Goal: Task Accomplishment & Management: Manage account settings

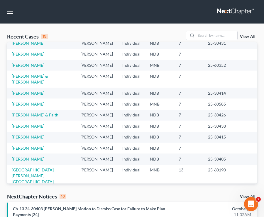
scroll to position [40, 0]
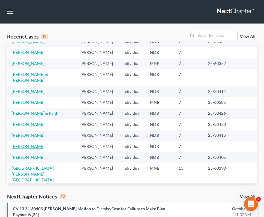
click at [22, 144] on link "Corey, Amanda" at bounding box center [28, 146] width 33 height 5
select select "4"
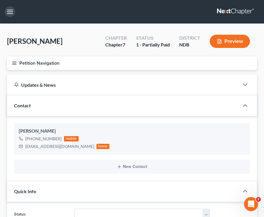
click at [12, 12] on button "button" at bounding box center [10, 11] width 11 height 11
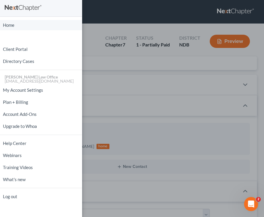
click at [14, 26] on link "Home" at bounding box center [41, 25] width 82 height 10
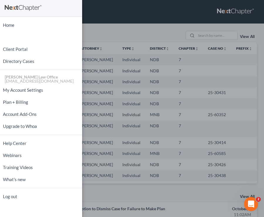
click at [175, 14] on div "Home New Case Client Portal Directory Cases Bulie Diaz Law Office fargo@buliela…" at bounding box center [132, 108] width 264 height 217
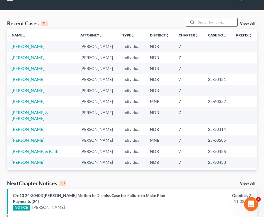
click at [200, 22] on input "search" at bounding box center [216, 22] width 41 height 9
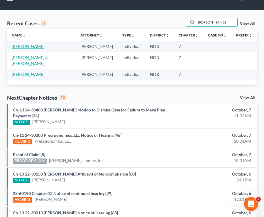
type input "lauri"
click at [26, 46] on link "[PERSON_NAME]" at bounding box center [28, 46] width 33 height 5
select select "6"
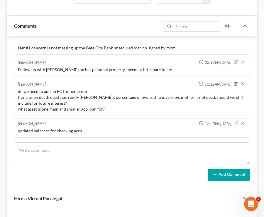
scroll to position [399, 0]
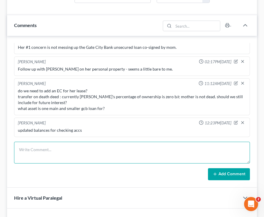
click at [46, 151] on textarea at bounding box center [132, 153] width 236 height 22
drag, startPoint x: 77, startPoint y: 156, endPoint x: 14, endPoint y: 150, distance: 63.2
click at [14, 150] on textarea "bhbjhjhjhhhjhjhjhhjhjhjjhhjjhjhj" at bounding box center [132, 153] width 236 height 22
click at [70, 151] on textarea "ask sara whether" at bounding box center [132, 153] width 236 height 22
type textarea "ask sara these questions then get back to laurie"
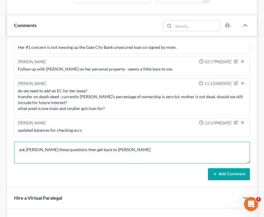
drag, startPoint x: 112, startPoint y: 149, endPoint x: 13, endPoint y: 149, distance: 98.9
click at [13, 149] on div "Sara Diaz 01:58PM, 04/23/2025 Consult with Laurie -she's provided most document…" at bounding box center [132, 112] width 250 height 152
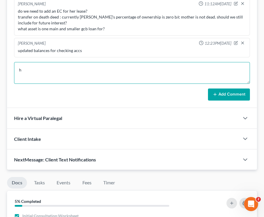
scroll to position [484, 0]
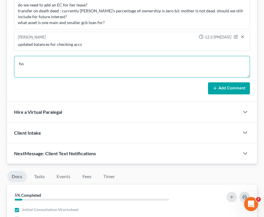
type textarea "h"
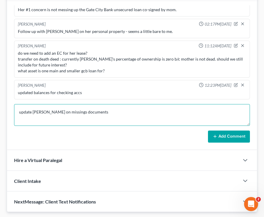
scroll to position [436, 0]
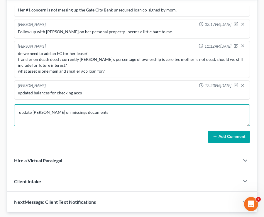
click at [148, 116] on textarea "update laurie on missings documents" at bounding box center [132, 115] width 236 height 22
type textarea "update laurie on missings documents"
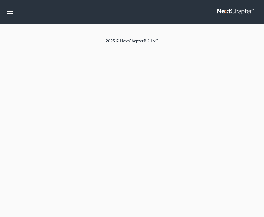
select select "6"
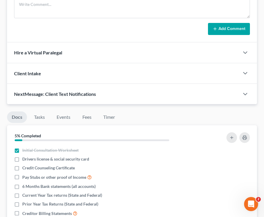
scroll to position [544, 0]
click at [110, 117] on link "Timer" at bounding box center [109, 116] width 21 height 11
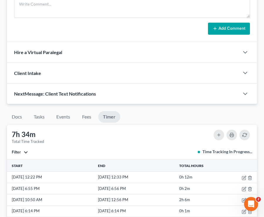
scroll to position [491, 0]
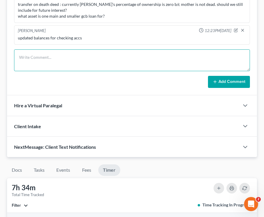
click at [89, 59] on textarea at bounding box center [132, 60] width 236 height 22
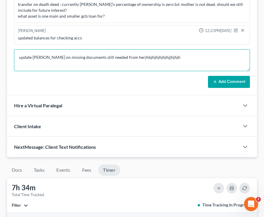
type textarea "update laurie on missing documents still needed from herjhbjhjhjhjhjhjjhjhjh"
drag, startPoint x: 175, startPoint y: 54, endPoint x: 14, endPoint y: 57, distance: 161.2
click at [14, 57] on textarea "update laurie on missing documents still needed from herjhbjhjhjhjhjhjjhjhjh" at bounding box center [132, 60] width 236 height 22
type textarea "jkjkjkjkjkjkjkjk"
drag, startPoint x: 48, startPoint y: 55, endPoint x: 12, endPoint y: 54, distance: 36.2
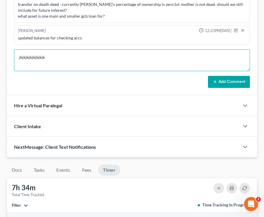
click at [12, 54] on div "Sara Diaz 01:58PM, 04/23/2025 Consult with Laurie -she's provided most document…" at bounding box center [132, 20] width 250 height 152
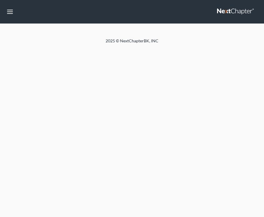
select select "6"
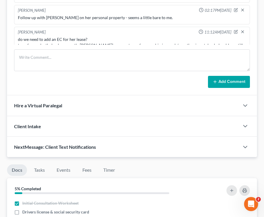
scroll to position [41, 0]
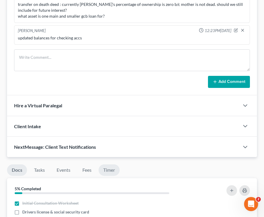
click at [111, 171] on link "Timer" at bounding box center [109, 169] width 21 height 11
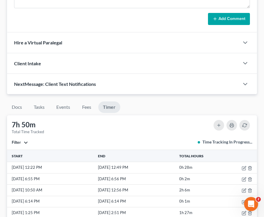
scroll to position [468, 0]
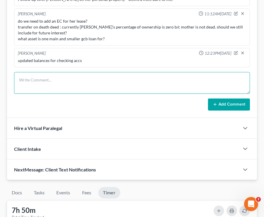
click at [45, 82] on textarea at bounding box center [132, 83] width 236 height 22
type textarea "update laurie on her case"
drag, startPoint x: 73, startPoint y: 82, endPoint x: 17, endPoint y: 79, distance: 55.9
click at [17, 79] on textarea "update laurie on her case" at bounding box center [132, 83] width 236 height 22
type textarea "kjkjkjjkjkjkjkjkjkjk"
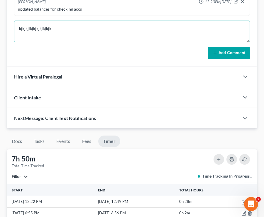
scroll to position [509, 0]
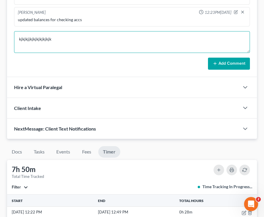
drag, startPoint x: 59, startPoint y: 39, endPoint x: -4, endPoint y: 38, distance: 63.4
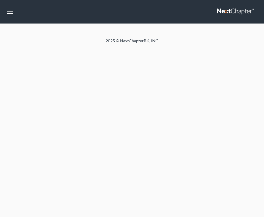
select select "6"
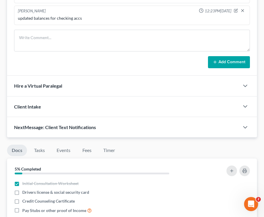
scroll to position [513, 0]
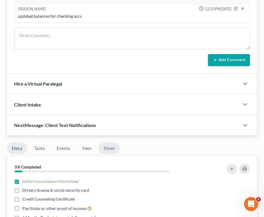
click at [110, 151] on link "Timer" at bounding box center [109, 147] width 21 height 11
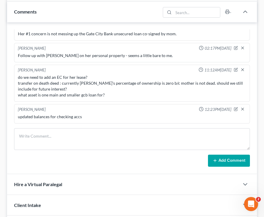
scroll to position [409, 0]
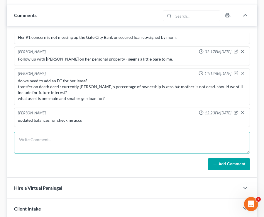
click at [72, 145] on textarea at bounding box center [132, 143] width 236 height 22
type textarea "khkhhkkhkhkhkhkhkhkhkhkhkh"
drag, startPoint x: 84, startPoint y: 142, endPoint x: 9, endPoint y: 141, distance: 75.7
click at [9, 141] on div "Sara Diaz 01:58PM, 04/23/2025 Consult with Laurie -she's provided most document…" at bounding box center [132, 102] width 250 height 152
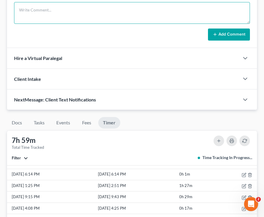
scroll to position [0, 0]
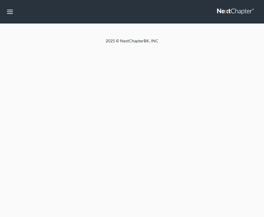
select select "6"
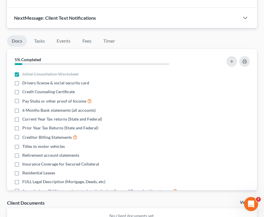
scroll to position [597, 0]
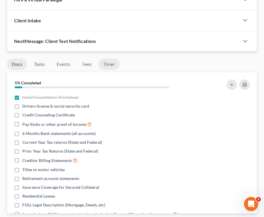
click at [113, 63] on link "Timer" at bounding box center [109, 63] width 21 height 11
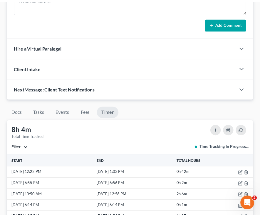
scroll to position [530, 0]
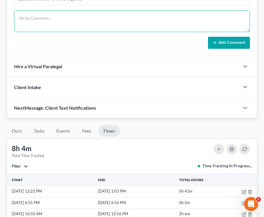
click at [59, 23] on textarea at bounding box center [132, 21] width 236 height 22
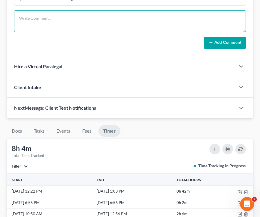
click at [74, 24] on textarea at bounding box center [130, 21] width 232 height 22
type textarea "update laurie on her case before the end of the day."
click at [136, 14] on textarea "update laurie on her case before the end of the day." at bounding box center [130, 21] width 232 height 22
drag, startPoint x: 119, startPoint y: 18, endPoint x: 2, endPoint y: 20, distance: 116.6
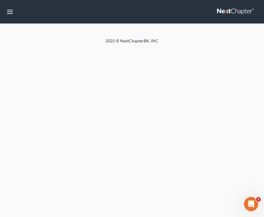
select select "6"
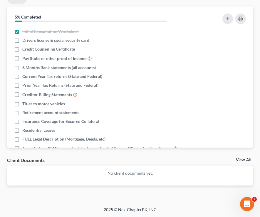
scroll to position [546, 0]
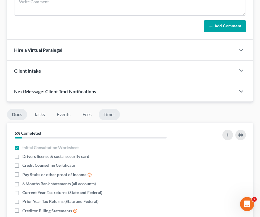
click at [112, 112] on link "Timer" at bounding box center [109, 114] width 21 height 11
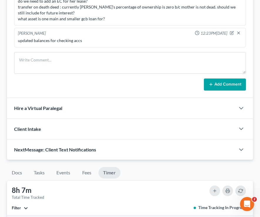
scroll to position [443, 0]
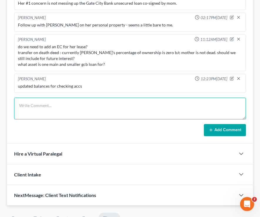
click at [79, 105] on textarea at bounding box center [130, 108] width 232 height 22
type textarea "i"
type textarea "Missing documents"
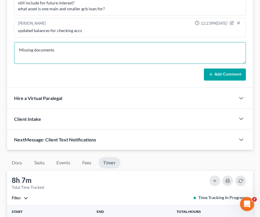
scroll to position [594, 0]
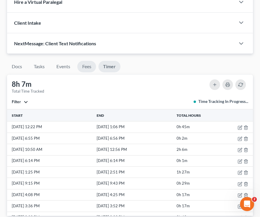
click at [87, 68] on link "Fees" at bounding box center [86, 66] width 19 height 11
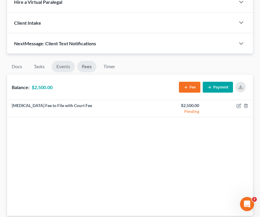
click at [60, 66] on link "Events" at bounding box center [63, 66] width 23 height 11
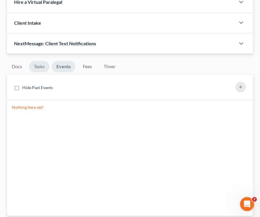
click at [36, 63] on link "Tasks" at bounding box center [39, 66] width 20 height 11
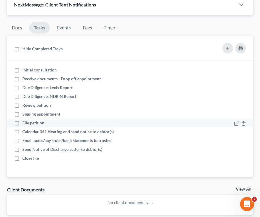
scroll to position [633, 0]
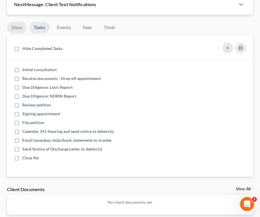
click at [17, 25] on link "Docs" at bounding box center [17, 27] width 20 height 11
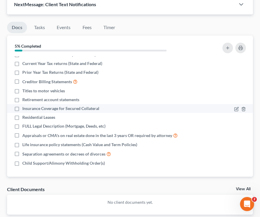
scroll to position [662, 0]
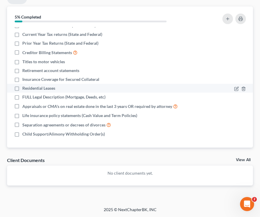
click at [22, 89] on label "Residential Leases" at bounding box center [38, 88] width 33 height 6
click at [25, 89] on input "Residential Leases" at bounding box center [27, 87] width 4 height 4
checkbox input "true"
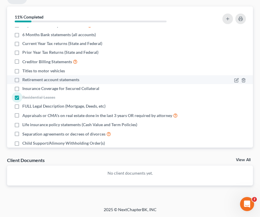
scroll to position [32, 0]
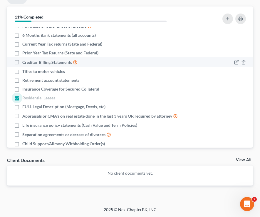
click at [29, 62] on span "Creditor Billing Statements" at bounding box center [47, 62] width 50 height 6
click at [28, 62] on input "Creditor Billing Statements" at bounding box center [27, 61] width 4 height 4
checkbox input "true"
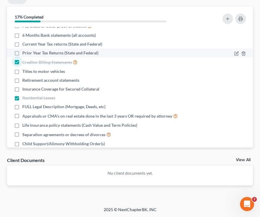
click at [9, 50] on li "Prior Year Tax Returns (State and Federal)" at bounding box center [130, 52] width 246 height 9
click at [22, 50] on label "Prior Year Tax Returns (State and Federal)" at bounding box center [60, 53] width 76 height 6
click at [25, 50] on input "Prior Year Tax Returns (State and Federal)" at bounding box center [27, 52] width 4 height 4
checkbox input "true"
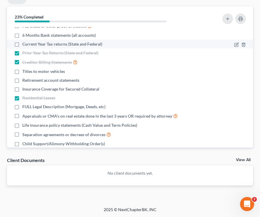
click at [22, 44] on label "Current Year Tax returns (State and Federal)" at bounding box center [62, 44] width 80 height 6
click at [25, 44] on input "Current Year Tax returns (State and Federal)" at bounding box center [27, 43] width 4 height 4
checkbox input "true"
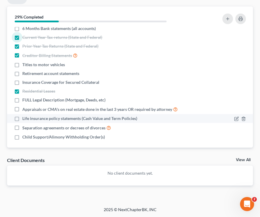
scroll to position [39, 0]
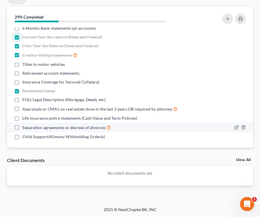
click at [22, 125] on span "Separation agreements or decrees of divorces" at bounding box center [63, 127] width 83 height 6
click at [25, 125] on input "Separation agreements or decrees of divorces" at bounding box center [27, 126] width 4 height 4
checkbox input "true"
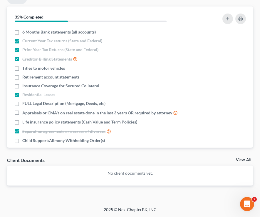
scroll to position [5, 0]
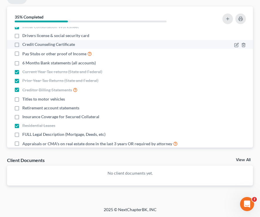
click at [32, 47] on li "Credit Counseling Certificate" at bounding box center [130, 44] width 246 height 9
click at [22, 43] on label "Credit Counseling Certificate" at bounding box center [48, 44] width 53 height 6
click at [25, 43] on input "Credit Counseling Certificate" at bounding box center [27, 43] width 4 height 4
checkbox input "true"
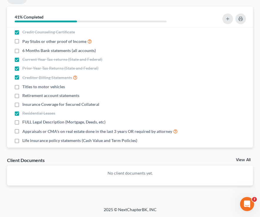
scroll to position [18, 0]
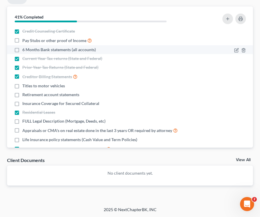
click at [22, 50] on label "6 Months Bank statements (all accounts)" at bounding box center [58, 50] width 73 height 6
click at [25, 50] on input "6 Months Bank statements (all accounts)" at bounding box center [27, 49] width 4 height 4
checkbox input "true"
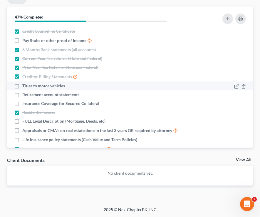
click at [22, 84] on label "Titles to motor vehicles" at bounding box center [43, 86] width 43 height 6
click at [25, 84] on input "Titles to motor vehicles" at bounding box center [27, 85] width 4 height 4
checkbox input "true"
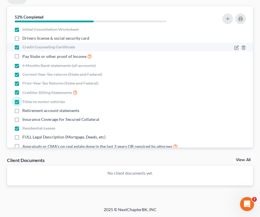
scroll to position [0, 0]
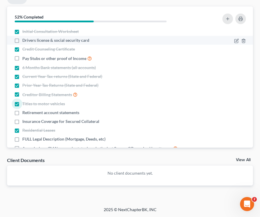
click at [22, 40] on label "Drivers license & social security card" at bounding box center [55, 40] width 67 height 6
click at [25, 40] on input "Drivers license & social security card" at bounding box center [27, 39] width 4 height 4
checkbox input "true"
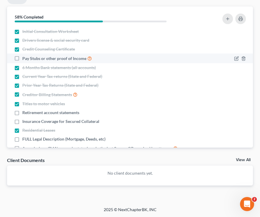
click at [22, 57] on label "Pay Stubs or other proof of Income" at bounding box center [57, 58] width 70 height 7
click at [25, 57] on input "Pay Stubs or other proof of Income" at bounding box center [27, 57] width 4 height 4
checkbox input "true"
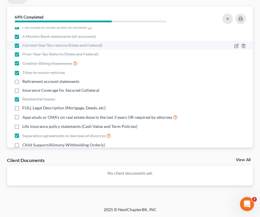
scroll to position [42, 0]
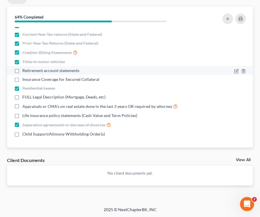
click at [22, 70] on label "Retirement account statements" at bounding box center [50, 71] width 57 height 6
click at [25, 70] on input "Retirement account statements" at bounding box center [27, 70] width 4 height 4
checkbox input "true"
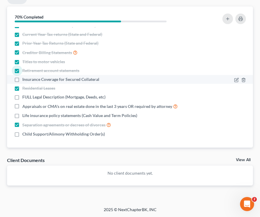
click at [22, 80] on label "Insurance Coverage for Secured Collateral" at bounding box center [60, 79] width 77 height 6
click at [25, 80] on input "Insurance Coverage for Secured Collateral" at bounding box center [27, 78] width 4 height 4
checkbox input "true"
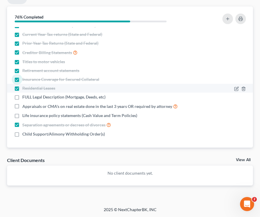
click at [22, 90] on label "Residential Leases" at bounding box center [38, 88] width 33 height 6
click at [25, 89] on input "Residential Leases" at bounding box center [27, 87] width 4 height 4
checkbox input "false"
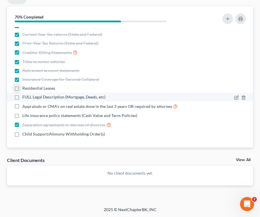
click at [22, 96] on label "FULL Legal Description (Mortgage, Deeds, etc)" at bounding box center [63, 97] width 83 height 6
click at [25, 96] on input "FULL Legal Description (Mortgage, Deeds, etc)" at bounding box center [27, 96] width 4 height 4
checkbox input "true"
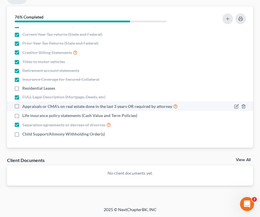
click at [22, 107] on label "Appraisals or CMA's on real estate done in the last 3 years OR required by atto…" at bounding box center [99, 106] width 155 height 7
click at [25, 107] on input "Appraisals or CMA's on real estate done in the last 3 years OR required by atto…" at bounding box center [27, 105] width 4 height 4
checkbox input "true"
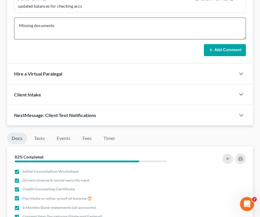
scroll to position [491, 0]
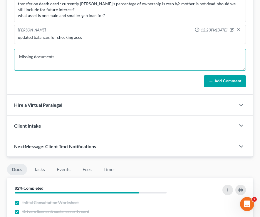
drag, startPoint x: 72, startPoint y: 59, endPoint x: 2, endPoint y: 59, distance: 70.2
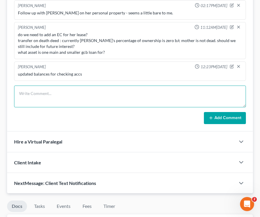
scroll to position [540, 0]
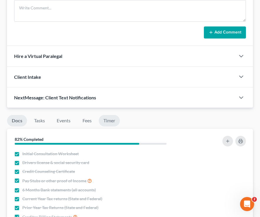
click at [110, 118] on link "Timer" at bounding box center [109, 120] width 21 height 11
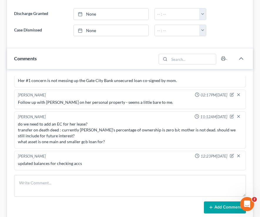
scroll to position [364, 0]
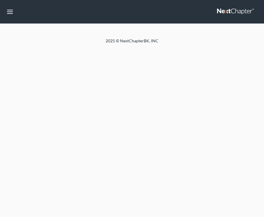
select select "6"
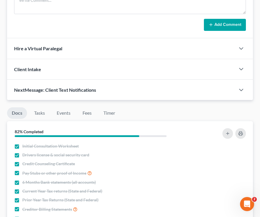
scroll to position [548, 0]
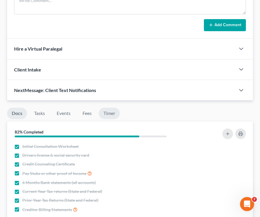
click at [107, 115] on link "Timer" at bounding box center [109, 112] width 21 height 11
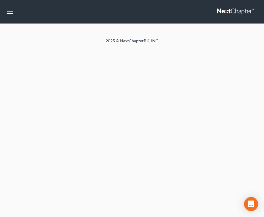
select select "6"
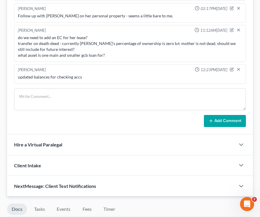
scroll to position [510, 0]
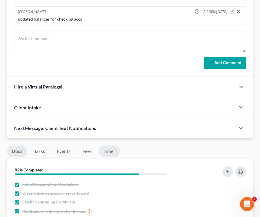
click at [116, 149] on link "Timer" at bounding box center [109, 150] width 21 height 11
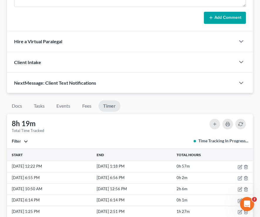
scroll to position [458, 0]
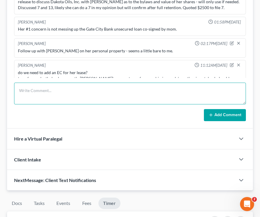
click at [70, 93] on textarea at bounding box center [130, 93] width 232 height 22
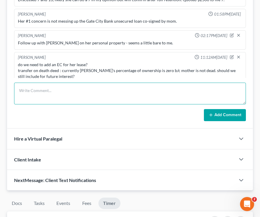
scroll to position [41, 0]
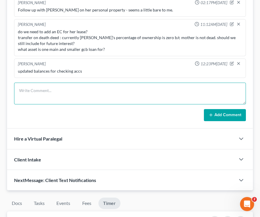
click at [22, 87] on textarea at bounding box center [130, 93] width 232 height 22
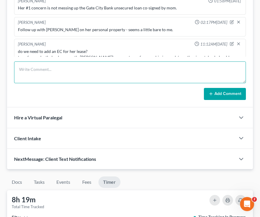
scroll to position [391, 0]
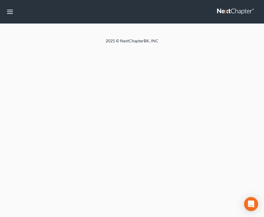
select select "6"
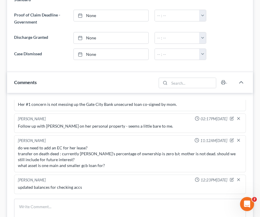
scroll to position [457, 0]
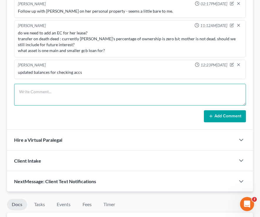
click at [57, 91] on textarea at bounding box center [130, 95] width 232 height 22
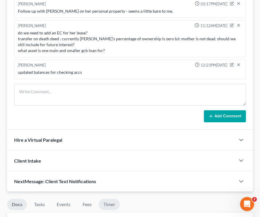
click at [115, 201] on link "Timer" at bounding box center [109, 203] width 21 height 11
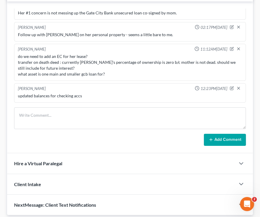
scroll to position [406, 0]
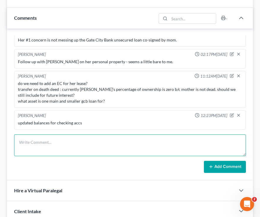
click at [45, 154] on textarea at bounding box center [130, 145] width 232 height 22
click at [31, 143] on textarea at bounding box center [130, 145] width 232 height 22
click at [55, 142] on textarea at bounding box center [130, 145] width 232 height 22
type textarea "t"
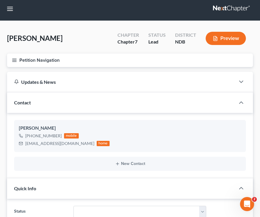
scroll to position [0, 0]
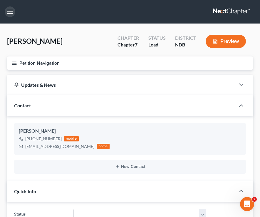
click at [7, 13] on button "button" at bounding box center [10, 11] width 11 height 11
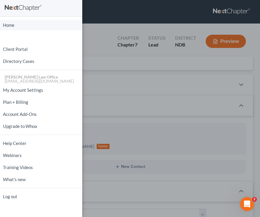
click at [16, 26] on link "Home" at bounding box center [41, 25] width 82 height 10
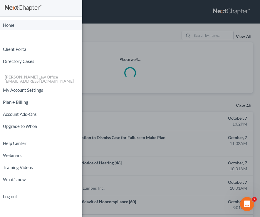
click at [16, 26] on link "Home" at bounding box center [41, 25] width 82 height 10
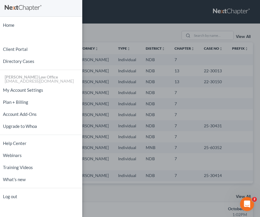
click at [137, 33] on div "Home New Case Client Portal Directory Cases Bulie Diaz Law Office fargo@buliela…" at bounding box center [130, 108] width 260 height 217
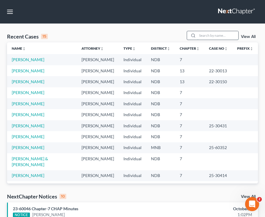
click at [220, 32] on input "search" at bounding box center [218, 35] width 41 height 9
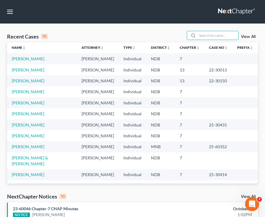
scroll to position [1, 0]
click at [54, 37] on div "Recent Cases 15 View All" at bounding box center [132, 36] width 251 height 11
click at [27, 91] on link "Corey, Amanda" at bounding box center [28, 91] width 33 height 5
select select "4"
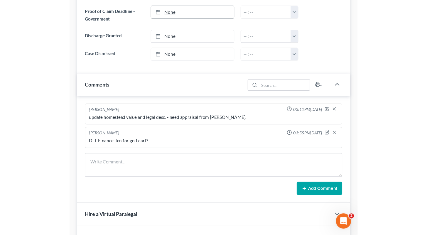
scroll to position [348, 0]
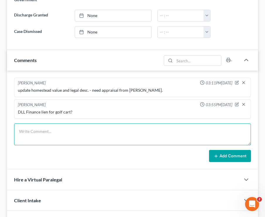
click at [41, 134] on textarea at bounding box center [132, 134] width 237 height 22
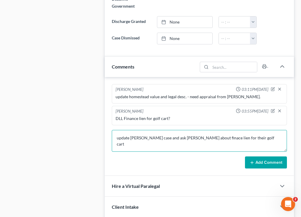
drag, startPoint x: 257, startPoint y: 135, endPoint x: 141, endPoint y: 134, distance: 116.0
click at [142, 134] on textarea "update Amanda Corey case and ask sara about finace lien for their golf cart" at bounding box center [199, 141] width 175 height 22
type textarea "update Aman"
drag, startPoint x: 178, startPoint y: 142, endPoint x: 79, endPoint y: 138, distance: 99.0
click at [79, 138] on div "Petition Navigation Case Dashboard Payments Invoices Payments Payments Credit R…" at bounding box center [150, 82] width 293 height 727
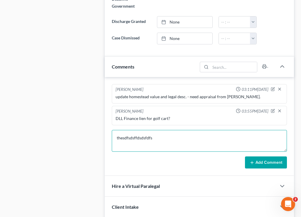
type textarea "thesdfsdsffdsdsfdfs"
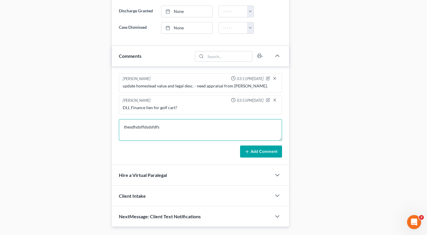
drag, startPoint x: 175, startPoint y: 125, endPoint x: 112, endPoint y: 116, distance: 63.3
click at [112, 116] on div "Brooke Benner 03:11PM, 10/05/2025 update homestead value and legal desc. - need…" at bounding box center [200, 115] width 177 height 99
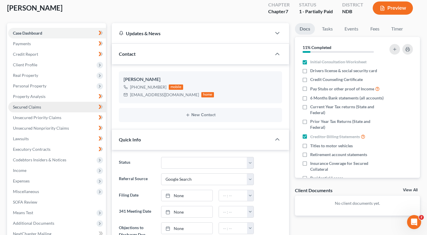
click at [67, 105] on link "Secured Claims" at bounding box center [57, 107] width 98 height 11
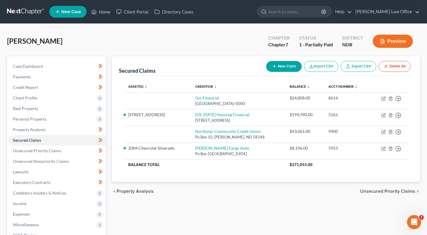
click at [180, 63] on div "Secured Claims New Claim Import CSV Export CSV Delete All" at bounding box center [266, 66] width 294 height 20
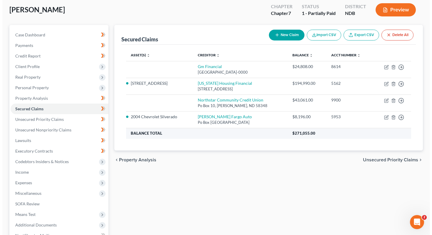
scroll to position [33, 0]
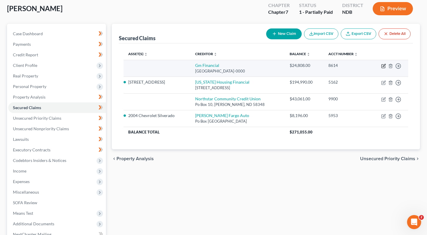
click at [264, 65] on icon "button" at bounding box center [383, 66] width 5 height 5
select select "45"
select select "0"
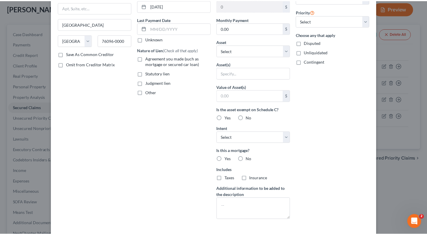
scroll to position [0, 0]
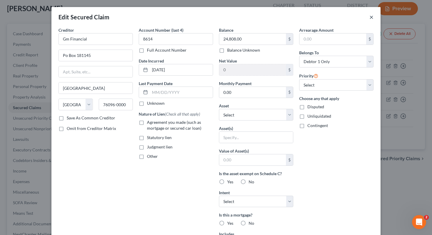
click at [264, 16] on button "×" at bounding box center [371, 17] width 4 height 7
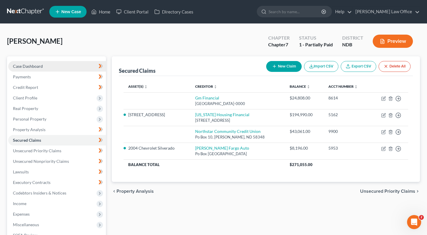
click at [52, 65] on link "Case Dashboard" at bounding box center [57, 66] width 98 height 11
select select "4"
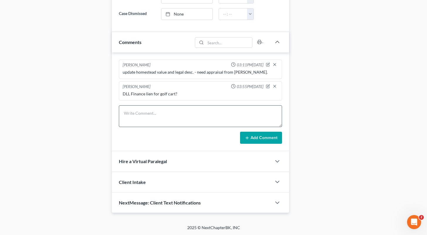
scroll to position [361, 0]
click at [196, 117] on textarea at bounding box center [200, 116] width 163 height 22
type textarea "update amanda on her case before the end of the day"
drag, startPoint x: 222, startPoint y: 111, endPoint x: 144, endPoint y: 106, distance: 77.4
click at [144, 106] on textarea "update amanda on her case before the end of the day" at bounding box center [200, 116] width 163 height 22
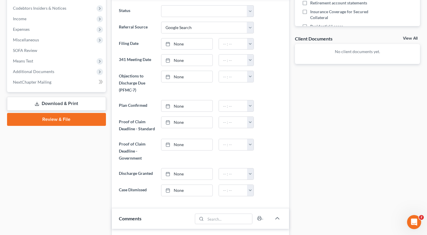
scroll to position [4, 0]
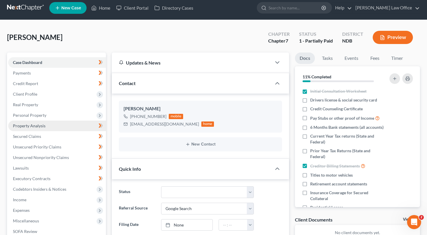
click at [60, 125] on link "Property Analysis" at bounding box center [57, 126] width 98 height 11
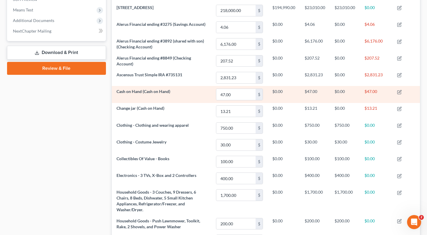
scroll to position [26, 0]
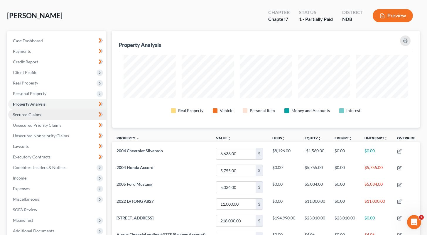
click at [26, 112] on span "Secured Claims" at bounding box center [27, 114] width 28 height 5
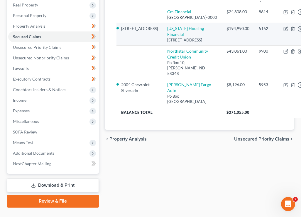
scroll to position [103, 0]
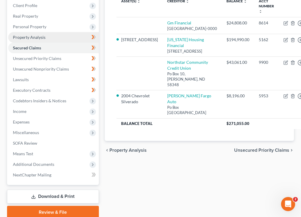
click at [67, 33] on link "Property Analysis" at bounding box center [53, 37] width 91 height 11
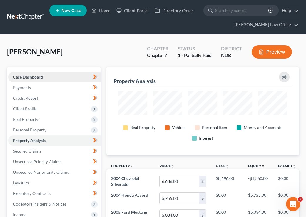
click at [56, 78] on link "Case Dashboard" at bounding box center [54, 77] width 92 height 11
select select "4"
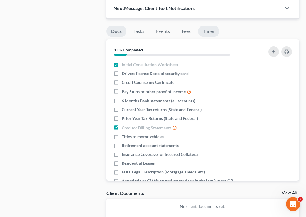
scroll to position [566, 0]
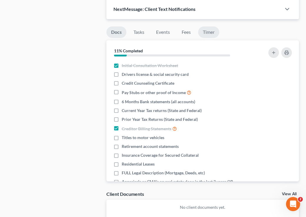
click at [214, 29] on link "Timer" at bounding box center [208, 31] width 21 height 11
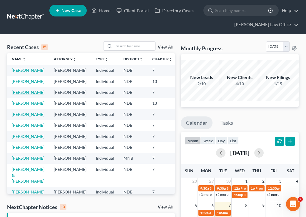
scroll to position [0, 0]
click at [30, 94] on link "[PERSON_NAME]" at bounding box center [28, 91] width 33 height 5
select select "6"
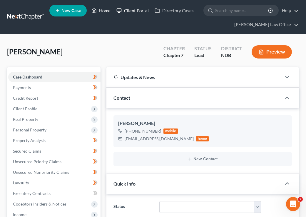
click at [115, 7] on link "Client Portal" at bounding box center [132, 10] width 38 height 11
click at [111, 7] on link "Home" at bounding box center [100, 10] width 25 height 11
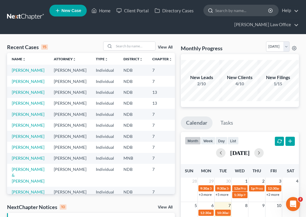
click at [217, 14] on input "search" at bounding box center [242, 10] width 54 height 11
type input "[PERSON_NAME]"
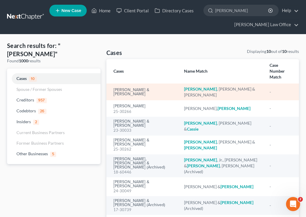
click at [193, 86] on em "[PERSON_NAME]" at bounding box center [200, 88] width 33 height 5
click at [145, 88] on link "[PERSON_NAME] & [PERSON_NAME]" at bounding box center [143, 92] width 61 height 8
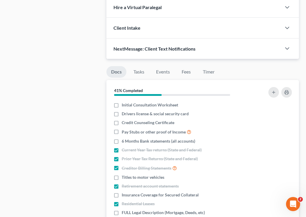
scroll to position [548, 0]
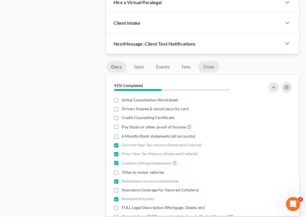
click at [210, 68] on link "Timer" at bounding box center [208, 66] width 21 height 11
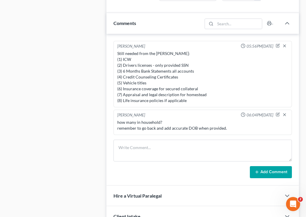
scroll to position [355, 0]
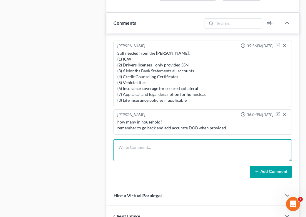
click at [140, 149] on textarea at bounding box center [202, 150] width 178 height 22
type textarea "caspers still need to finalize payments"
drag, startPoint x: 191, startPoint y: 149, endPoint x: 112, endPoint y: 146, distance: 79.0
click at [112, 146] on div "Brooke Benner 07:15PM, 10/05/2025 not fully paid yet. Brooke Benner 05:56PM, 10…" at bounding box center [202, 109] width 192 height 152
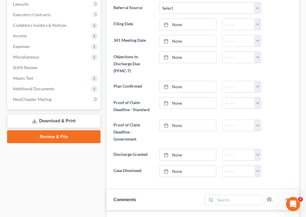
scroll to position [165, 0]
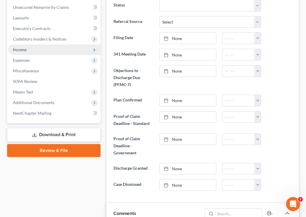
click at [58, 53] on span "Income" at bounding box center [54, 49] width 92 height 11
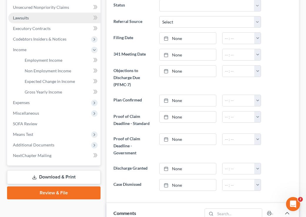
click at [66, 18] on link "Lawsuits" at bounding box center [54, 18] width 92 height 11
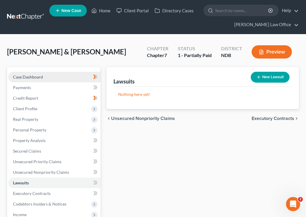
click at [59, 80] on link "Case Dashboard" at bounding box center [54, 77] width 92 height 11
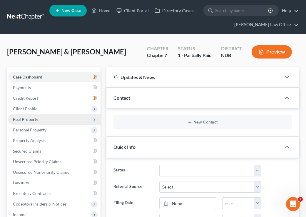
click at [67, 117] on span "Real Property" at bounding box center [54, 119] width 92 height 11
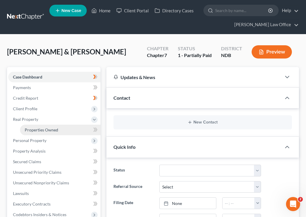
click at [48, 131] on span "Properties Owned" at bounding box center [41, 129] width 33 height 5
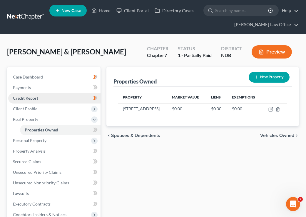
click at [39, 99] on link "Credit Report" at bounding box center [54, 98] width 92 height 11
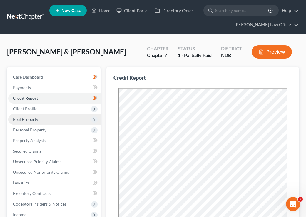
click at [48, 116] on span "Real Property" at bounding box center [54, 119] width 92 height 11
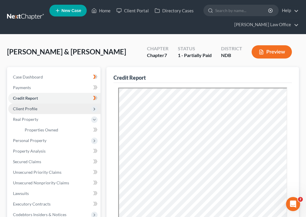
click at [46, 108] on span "Client Profile" at bounding box center [54, 108] width 92 height 11
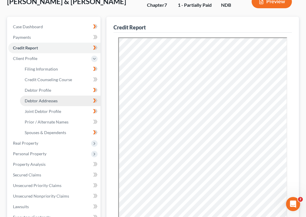
scroll to position [51, 0]
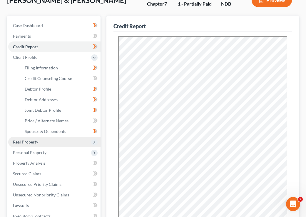
click at [54, 137] on span "Real Property" at bounding box center [54, 142] width 92 height 11
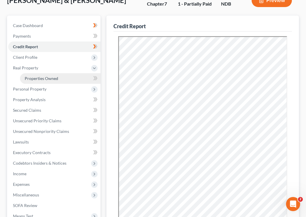
click at [56, 77] on span "Properties Owned" at bounding box center [41, 78] width 33 height 5
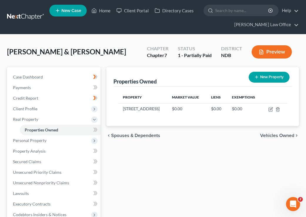
click at [209, 68] on div "Properties Owned New Property" at bounding box center [202, 77] width 178 height 20
click at [270, 108] on icon "button" at bounding box center [270, 108] width 3 height 3
select select "29"
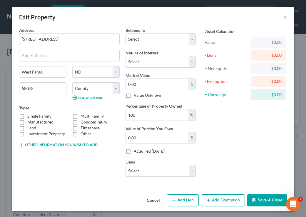
scroll to position [1, 0]
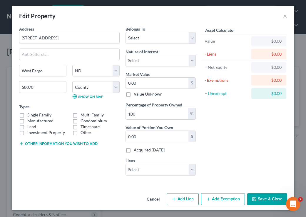
click at [27, 113] on label "Single Family" at bounding box center [39, 115] width 24 height 6
click at [30, 113] on input "Single Family" at bounding box center [32, 114] width 4 height 4
checkbox input "true"
click at [143, 170] on select "Select New Amrcn Fu - $211,193.00 Westlake Pm - $10,675.00 Gm Financial - $2,81…" at bounding box center [160, 170] width 70 height 12
select select "0"
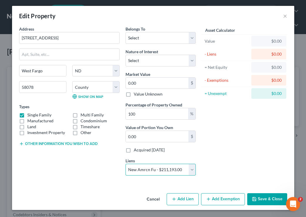
click at [125, 164] on select "Select New Amrcn Fu - $211,193.00 Westlake Pm - $10,675.00 Gm Financial - $2,81…" at bounding box center [160, 170] width 70 height 12
select select
select select "45"
select select "1"
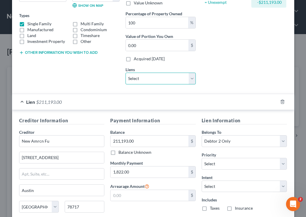
scroll to position [140, 0]
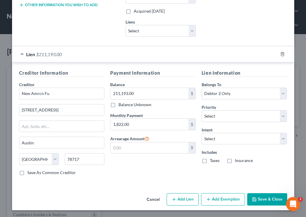
click at [210, 158] on label "Taxes" at bounding box center [215, 160] width 10 height 6
click at [212, 158] on input "Taxes" at bounding box center [214, 159] width 4 height 4
checkbox input "true"
click at [235, 160] on label "Insurance" at bounding box center [244, 160] width 18 height 6
click at [237, 160] on input "Insurance" at bounding box center [239, 159] width 4 height 4
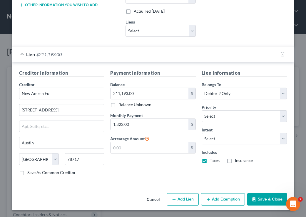
checkbox input "true"
click at [228, 146] on div "Lien Information Belongs To * Select Debtor 1 Only Debtor 2 Only Debtor 1 And D…" at bounding box center [243, 124] width 91 height 111
click at [226, 142] on select "Select Surrender Redeem Reaffirm Avoid Other" at bounding box center [243, 139] width 85 height 12
select select "2"
click at [201, 133] on select "Select Surrender Redeem Reaffirm Avoid Other" at bounding box center [243, 139] width 85 height 12
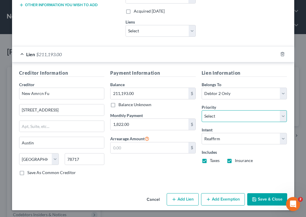
click at [215, 112] on select "Select 1st 2nd 3rd 4th 5th 6th 7th 8th 9th 10th 11th 12th 13th 14th 15th 16th 1…" at bounding box center [243, 116] width 85 height 12
select select "0"
click at [201, 110] on select "Select 1st 2nd 3rd 4th 5th 6th 7th 8th 9th 10th 11th 12th 13th 14th 15th 16th 1…" at bounding box center [243, 116] width 85 height 12
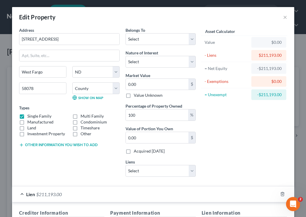
scroll to position [0, 0]
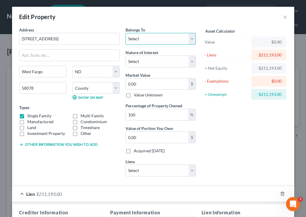
click at [143, 41] on select "Select Debtor 1 Only Debtor 2 Only Debtor 1 And Debtor 2 Only At Least One Of T…" at bounding box center [160, 39] width 70 height 12
select select "2"
click at [125, 33] on select "Select Debtor 1 Only Debtor 2 Only Debtor 1 And Debtor 2 Only At Least One Of T…" at bounding box center [160, 39] width 70 height 12
click at [156, 61] on select "Select Fee Simple Joint Tenant Life Estate Equitable Interest Future Interest T…" at bounding box center [160, 61] width 70 height 12
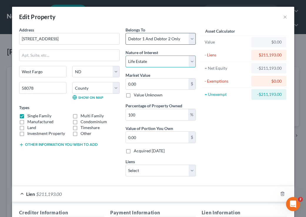
click at [125, 55] on select "Select Fee Simple Joint Tenant Life Estate Equitable Interest Future Interest T…" at bounding box center [160, 61] width 70 height 12
click at [151, 66] on select "Select Fee Simple Joint Tenant Life Estate Equitable Interest Future Interest T…" at bounding box center [160, 61] width 70 height 12
select select "1"
click at [125, 55] on select "Select Fee Simple Joint Tenant Life Estate Equitable Interest Future Interest T…" at bounding box center [160, 61] width 70 height 12
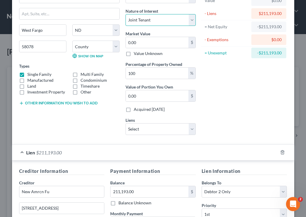
scroll to position [43, 0]
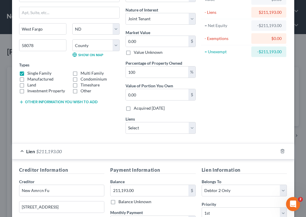
click at [66, 104] on button "Other information you wish to add" at bounding box center [58, 102] width 78 height 5
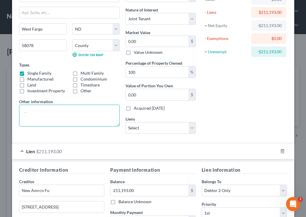
click at [25, 112] on textarea at bounding box center [69, 116] width 100 height 22
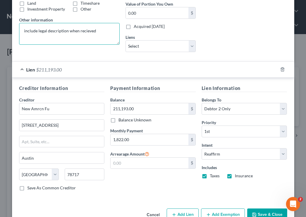
scroll to position [125, 0]
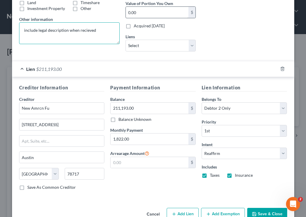
type textarea "include legal description when recieved"
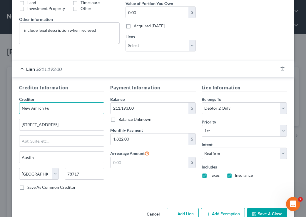
click at [43, 107] on input "New Amrcn Fu" at bounding box center [61, 108] width 85 height 12
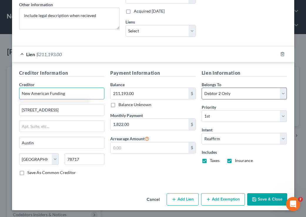
type input "New American Funding"
click at [232, 95] on select "Select Debtor 1 Only Debtor 2 Only Debtor 1 And Debtor 2 Only At Least One Of T…" at bounding box center [243, 93] width 85 height 12
select select "2"
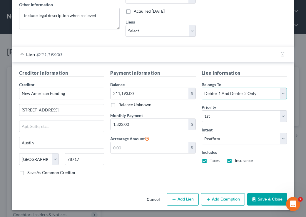
click at [201, 87] on select "Select Debtor 1 Only Debtor 2 Only Debtor 1 And Debtor 2 Only At Least One Of T…" at bounding box center [243, 93] width 85 height 12
click at [258, 198] on button "Save & Close" at bounding box center [267, 199] width 40 height 12
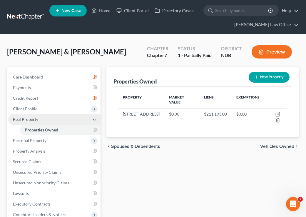
click at [65, 117] on span "Real Property" at bounding box center [54, 119] width 92 height 11
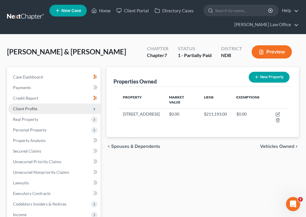
click at [63, 109] on span "Client Profile" at bounding box center [54, 108] width 92 height 11
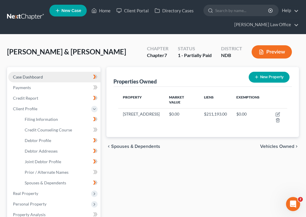
click at [56, 78] on link "Case Dashboard" at bounding box center [54, 77] width 92 height 11
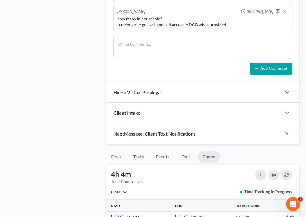
scroll to position [463, 0]
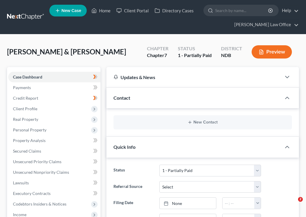
select select "4"
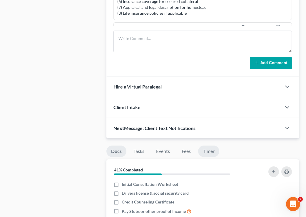
scroll to position [22, 0]
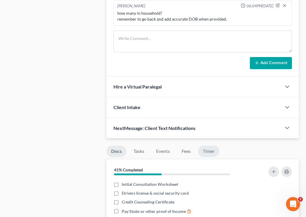
click at [207, 151] on link "Timer" at bounding box center [208, 150] width 21 height 11
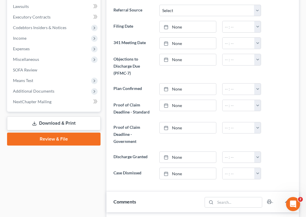
scroll to position [0, 0]
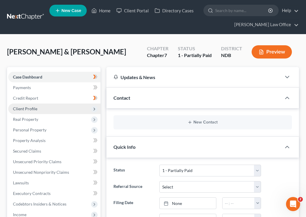
click at [83, 106] on span "Client Profile" at bounding box center [54, 108] width 92 height 11
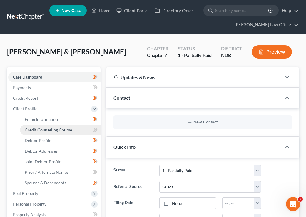
click at [65, 131] on span "Credit Counseling Course" at bounding box center [48, 129] width 47 height 5
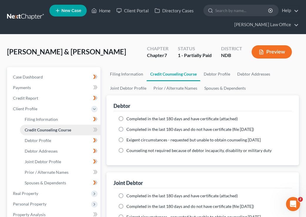
scroll to position [47, 0]
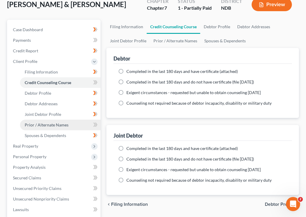
click at [51, 122] on link "Prior / Alternate Names" at bounding box center [60, 124] width 80 height 11
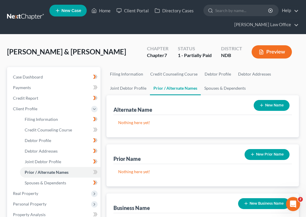
click at [180, 127] on div "Nothing here yet!" at bounding box center [202, 126] width 178 height 22
click at [44, 79] on link "Case Dashboard" at bounding box center [54, 77] width 92 height 11
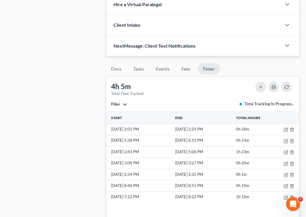
scroll to position [433, 0]
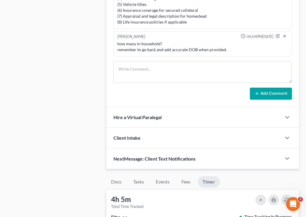
click at [169, 59] on div "[PERSON_NAME] 07:15PM[DATE] not fully paid yet. [PERSON_NAME] 05:56PM[DATE] Sti…" at bounding box center [202, 31] width 192 height 152
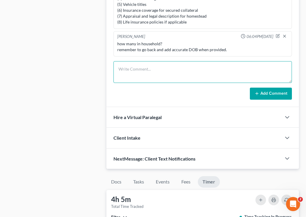
click at [169, 71] on textarea at bounding box center [202, 72] width 178 height 22
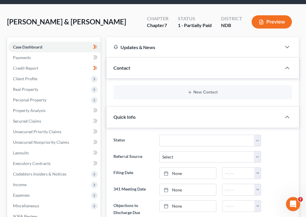
scroll to position [0, 0]
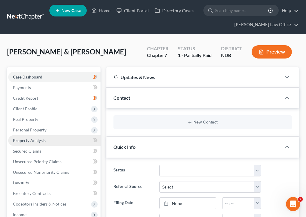
click at [65, 142] on link "Property Analysis" at bounding box center [54, 140] width 92 height 11
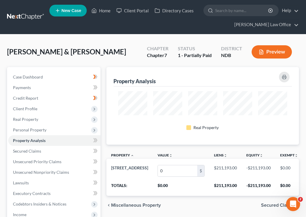
scroll to position [78, 192]
click at [38, 147] on link "Secured Claims" at bounding box center [54, 151] width 92 height 11
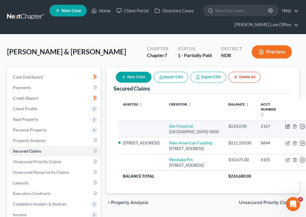
click at [285, 124] on icon "button" at bounding box center [287, 126] width 5 height 5
select select "45"
select select "0"
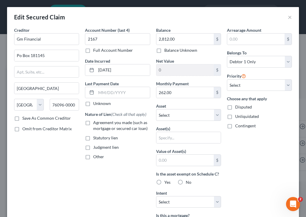
click at [93, 125] on label "Agreement you made (such as mortgage or secured car loan)" at bounding box center [121, 125] width 57 height 12
click at [95, 123] on input "Agreement you made (such as mortgage or secured car loan)" at bounding box center [97, 121] width 4 height 4
checkbox input "true"
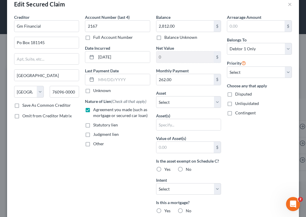
scroll to position [14, 0]
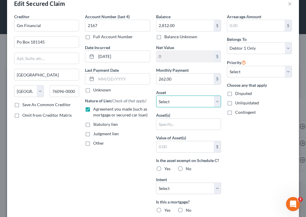
click at [181, 97] on select "Select Other Multiple Assets 1212 Cimarron Blvd - $0.0" at bounding box center [188, 101] width 65 height 12
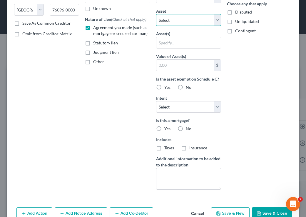
scroll to position [95, 0]
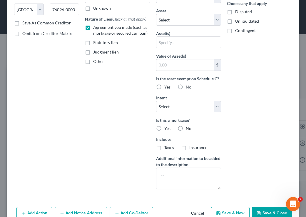
click at [186, 129] on label "No" at bounding box center [189, 128] width 6 height 6
click at [188, 129] on input "No" at bounding box center [190, 127] width 4 height 4
radio input "true"
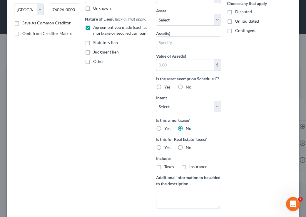
click at [186, 146] on label "No" at bounding box center [189, 147] width 6 height 6
click at [188, 146] on input "No" at bounding box center [190, 146] width 4 height 4
radio input "true"
drag, startPoint x: 158, startPoint y: 166, endPoint x: 163, endPoint y: 165, distance: 4.8
click at [164, 166] on label "Taxes" at bounding box center [169, 167] width 10 height 6
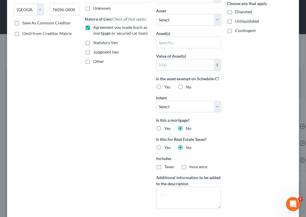
click at [166, 166] on input "Taxes" at bounding box center [168, 166] width 4 height 4
checkbox input "true"
click at [189, 166] on label "Insurance" at bounding box center [198, 167] width 18 height 6
click at [191, 166] on input "Insurance" at bounding box center [193, 166] width 4 height 4
checkbox input "true"
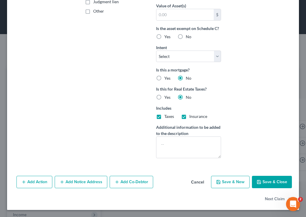
click at [257, 187] on button "Save & Close" at bounding box center [272, 182] width 40 height 12
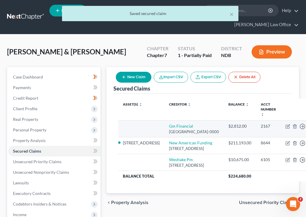
scroll to position [5, 0]
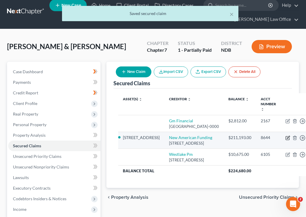
click at [287, 138] on icon "button" at bounding box center [288, 137] width 3 height 3
select select "45"
select select "2"
select select "0"
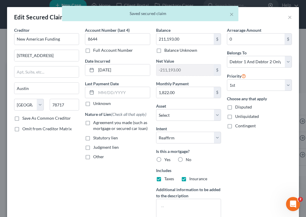
click at [93, 123] on label "Agreement you made (such as mortgage or secured car loan)" at bounding box center [121, 125] width 57 height 12
click at [95, 123] on input "Agreement you made (such as mortgage or secured car loan)" at bounding box center [97, 121] width 4 height 4
checkbox input "true"
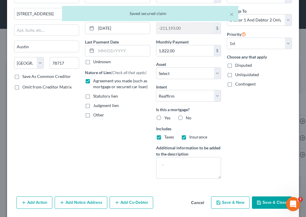
scroll to position [62, 0]
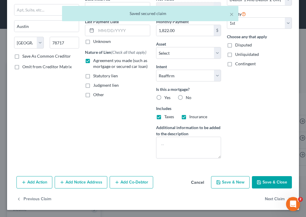
click at [277, 179] on button "Save & Close" at bounding box center [272, 182] width 40 height 12
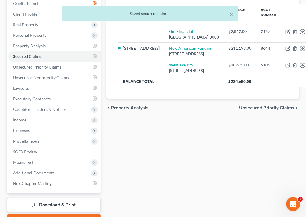
scroll to position [95, 0]
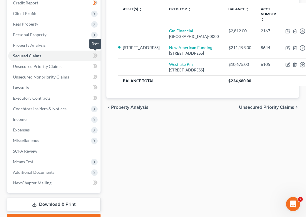
click at [90, 56] on span at bounding box center [95, 56] width 10 height 9
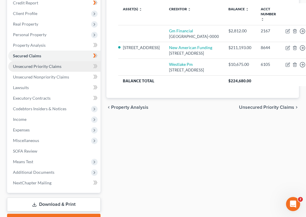
click at [58, 68] on span "Unsecured Priority Claims" at bounding box center [37, 66] width 48 height 5
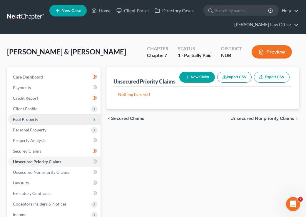
scroll to position [36, 0]
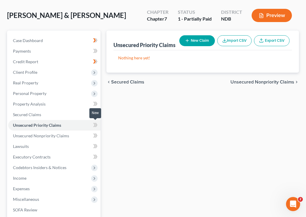
click at [95, 126] on icon at bounding box center [96, 125] width 3 height 4
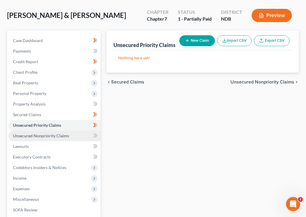
click at [84, 137] on link "Unsecured Nonpriority Claims" at bounding box center [54, 135] width 92 height 11
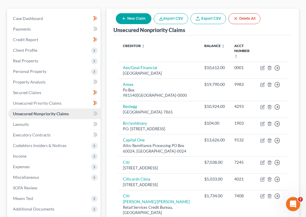
scroll to position [73, 0]
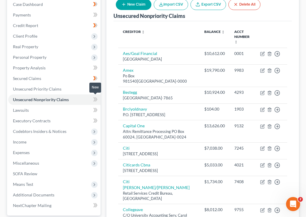
click at [95, 99] on icon at bounding box center [94, 99] width 3 height 4
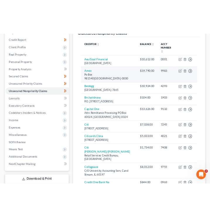
scroll to position [87, 0]
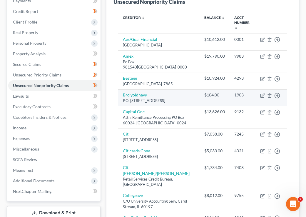
click at [134, 98] on div "P.O. Box 8803, Wilmington, DE 19899" at bounding box center [159, 101] width 72 height 6
click at [133, 92] on link "Brclyoldnavy" at bounding box center [135, 94] width 24 height 5
select select "7"
select select "0"
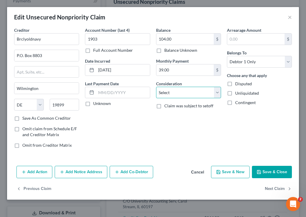
click at [196, 97] on select "Select Cable / Satellite Services Collection Agency Credit Card Debt Debt Couns…" at bounding box center [188, 93] width 65 height 12
click at [255, 36] on input "text" at bounding box center [255, 38] width 57 height 11
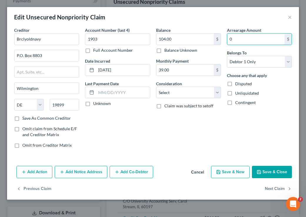
type input "0"
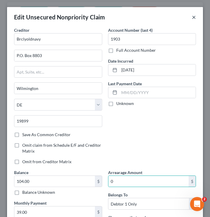
click at [196, 18] on button "×" at bounding box center [194, 17] width 4 height 7
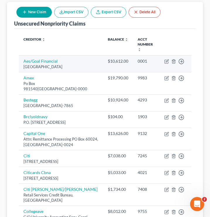
scroll to position [0, 0]
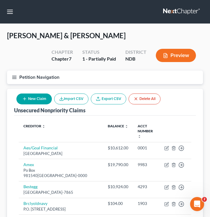
click at [14, 78] on icon "button" at bounding box center [14, 77] width 5 height 5
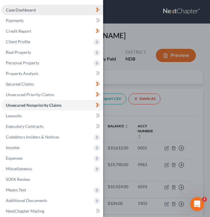
click at [36, 8] on link "Case Dashboard" at bounding box center [52, 10] width 102 height 11
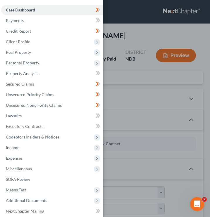
click at [122, 52] on div "Case Dashboard Payments Invoices Payments Payments Credit Report Client Profile" at bounding box center [105, 108] width 210 height 217
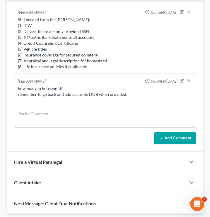
scroll to position [410, 0]
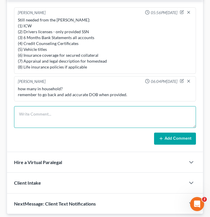
click at [63, 114] on textarea at bounding box center [105, 117] width 182 height 22
type textarea "c"
type textarea "p"
type textarea "m"
type textarea "email caspers by the end of the day"
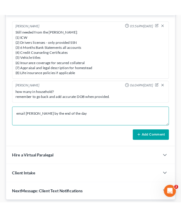
scroll to position [422, 0]
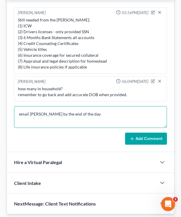
drag, startPoint x: 87, startPoint y: 115, endPoint x: 13, endPoint y: 110, distance: 73.8
click at [13, 110] on div "Brooke Benner 07:15PM, 10/05/2025 not fully paid yet. Brooke Benner 05:56PM, 10…" at bounding box center [90, 76] width 167 height 152
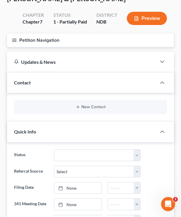
scroll to position [0, 0]
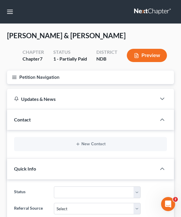
click at [16, 77] on line "button" at bounding box center [14, 77] width 4 height 0
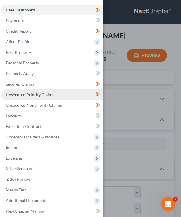
click at [57, 90] on link "Unsecured Priority Claims" at bounding box center [52, 94] width 102 height 11
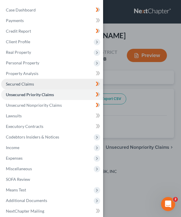
click at [60, 85] on link "Secured Claims" at bounding box center [52, 84] width 102 height 11
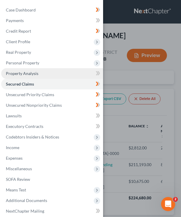
click at [65, 75] on link "Property Analysis" at bounding box center [52, 73] width 102 height 11
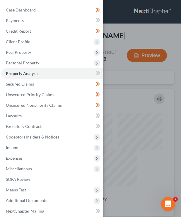
scroll to position [127, 167]
click at [98, 76] on icon at bounding box center [98, 73] width 4 height 7
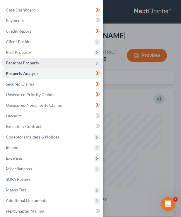
click at [86, 65] on span "Personal Property" at bounding box center [52, 63] width 102 height 11
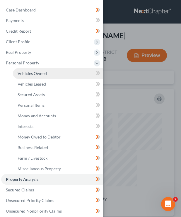
click at [71, 75] on link "Vehicles Owned" at bounding box center [58, 73] width 90 height 11
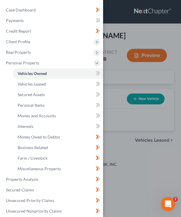
click at [141, 68] on div "Case Dashboard Payments Invoices Payments Payments Credit Report Client Profile" at bounding box center [90, 108] width 181 height 217
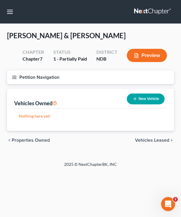
click at [149, 138] on span "Vehicles Leased" at bounding box center [152, 140] width 34 height 5
click at [14, 75] on icon "button" at bounding box center [14, 77] width 5 height 5
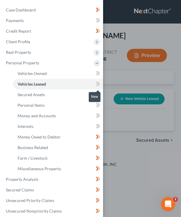
click at [97, 82] on icon at bounding box center [97, 84] width 3 height 4
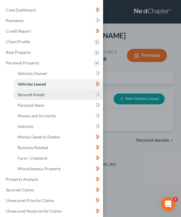
click at [79, 91] on link "Secured Assets" at bounding box center [58, 94] width 90 height 11
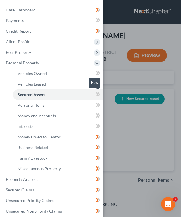
click at [97, 95] on icon at bounding box center [97, 94] width 3 height 4
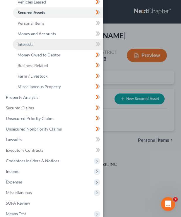
scroll to position [82, 0]
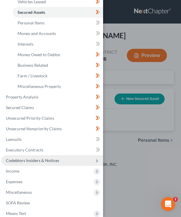
click at [61, 160] on span "Codebtors Insiders & Notices" at bounding box center [52, 160] width 102 height 11
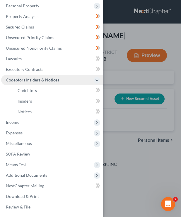
scroll to position [57, 0]
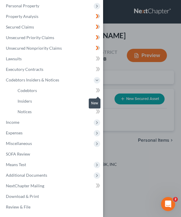
click at [97, 90] on icon at bounding box center [98, 90] width 4 height 7
click at [98, 100] on icon at bounding box center [99, 101] width 3 height 4
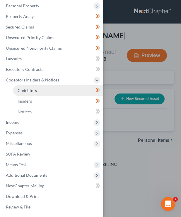
scroll to position [0, 0]
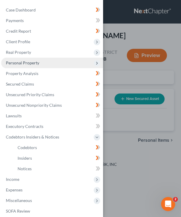
click at [48, 64] on span "Personal Property" at bounding box center [52, 63] width 102 height 11
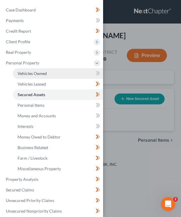
click at [53, 73] on link "Vehicles Owned" at bounding box center [58, 73] width 90 height 11
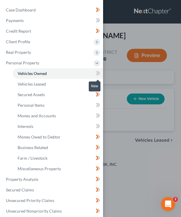
click at [122, 83] on div "Case Dashboard Payments Invoices Payments Payments Credit Report Client Profile" at bounding box center [90, 108] width 181 height 217
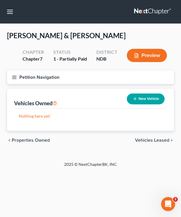
click at [141, 99] on button "New Vehicle" at bounding box center [146, 98] width 38 height 11
select select "0"
select select "2"
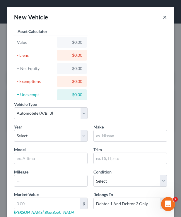
click at [166, 14] on button "×" at bounding box center [165, 17] width 4 height 7
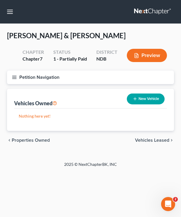
click at [13, 79] on icon "button" at bounding box center [14, 77] width 5 height 5
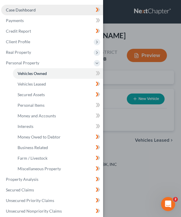
click at [26, 9] on span "Case Dashboard" at bounding box center [21, 9] width 30 height 5
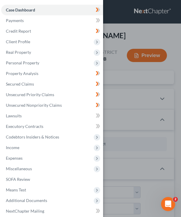
scroll to position [22, 0]
click at [151, 82] on div "Case Dashboard Payments Invoices Payments Payments Credit Report Client Profile" at bounding box center [90, 108] width 181 height 217
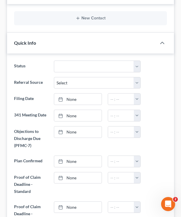
scroll to position [0, 0]
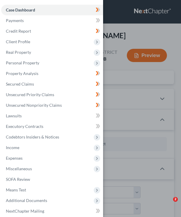
select select "4"
click at [161, 97] on div "Case Dashboard Payments Invoices Payments Payments Credit Report Client Profile" at bounding box center [90, 108] width 181 height 217
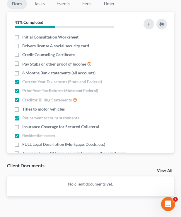
scroll to position [639, 0]
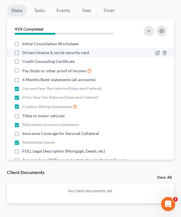
click at [28, 53] on span "Drivers license & social security card" at bounding box center [55, 53] width 67 height 6
click at [28, 53] on input "Drivers license & social security card" at bounding box center [27, 52] width 4 height 4
checkbox input "true"
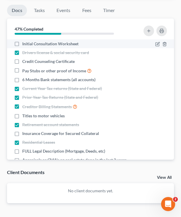
click at [22, 47] on label "Initial Consultation Worksheet" at bounding box center [50, 44] width 56 height 6
click at [25, 45] on input "Initial Consultation Worksheet" at bounding box center [27, 43] width 4 height 4
checkbox input "true"
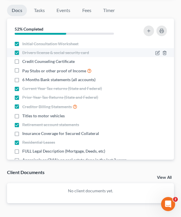
click at [22, 54] on label "Drivers license & social security card" at bounding box center [55, 53] width 67 height 6
click at [25, 53] on input "Drivers license & social security card" at bounding box center [27, 52] width 4 height 4
checkbox input "false"
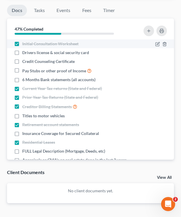
click at [22, 46] on label "Initial Consultation Worksheet" at bounding box center [50, 44] width 56 height 6
click at [25, 45] on input "Initial Consultation Worksheet" at bounding box center [27, 43] width 4 height 4
checkbox input "false"
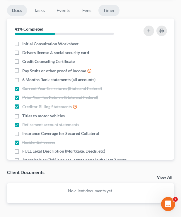
click at [108, 12] on link "Timer" at bounding box center [109, 10] width 21 height 11
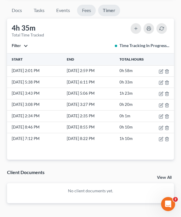
click at [85, 15] on link "Fees" at bounding box center [86, 10] width 19 height 11
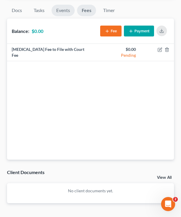
click at [58, 11] on link "Events" at bounding box center [63, 10] width 23 height 11
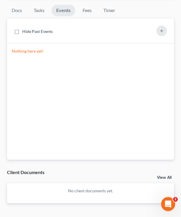
click at [41, 16] on li "Tasks" at bounding box center [39, 12] width 20 height 14
click at [38, 12] on link "Tasks" at bounding box center [39, 10] width 20 height 11
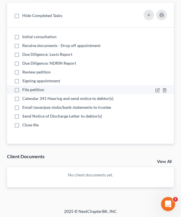
scroll to position [656, 0]
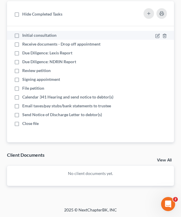
click at [35, 37] on span "Initial consultation" at bounding box center [39, 35] width 34 height 5
click at [28, 36] on input "Initial consultation" at bounding box center [27, 34] width 4 height 4
checkbox input "true"
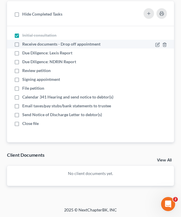
click at [22, 43] on label "Receive documents - Drop off appointment" at bounding box center [63, 44] width 83 height 6
click at [25, 43] on input "Receive documents - Drop off appointment" at bounding box center [27, 43] width 4 height 4
checkbox input "true"
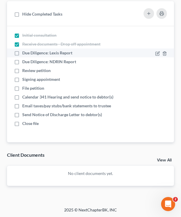
click at [22, 50] on span "Due Diligence: Lexis Report" at bounding box center [47, 52] width 50 height 5
click at [25, 50] on input "Due Diligence: Lexis Report" at bounding box center [27, 52] width 4 height 4
checkbox input "true"
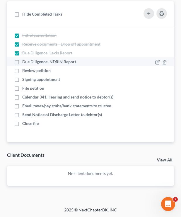
click at [23, 61] on span "Due Diligence: NDRIN Report" at bounding box center [49, 61] width 54 height 5
click at [25, 61] on input "Due Diligence: NDRIN Report" at bounding box center [27, 61] width 4 height 4
checkbox input "true"
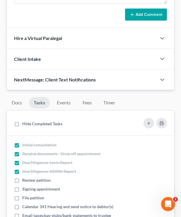
scroll to position [554, 0]
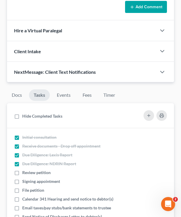
click at [22, 102] on li "Docs" at bounding box center [17, 96] width 20 height 14
click at [21, 94] on link "Docs" at bounding box center [17, 94] width 20 height 11
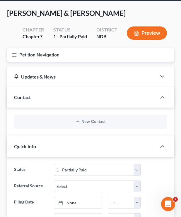
scroll to position [0, 0]
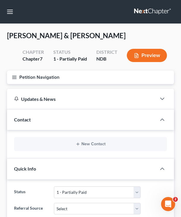
click at [34, 147] on div "New Contact" at bounding box center [90, 144] width 153 height 14
click at [10, 80] on button "Petition Navigation" at bounding box center [90, 77] width 167 height 14
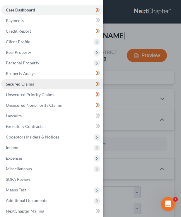
click at [21, 84] on span "Secured Claims" at bounding box center [20, 83] width 28 height 5
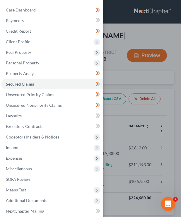
click at [115, 68] on div "Case Dashboard Payments Invoices Payments Payments Credit Report Client Profile" at bounding box center [90, 108] width 181 height 217
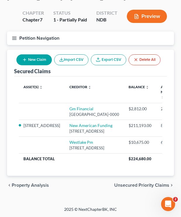
scroll to position [122, 0]
click at [29, 187] on span "Property Analysis" at bounding box center [30, 185] width 37 height 5
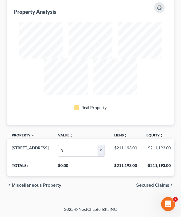
click at [37, 181] on div "chevron_left Miscellaneous Property Secured Claims chevron_right" at bounding box center [90, 185] width 167 height 19
click at [37, 188] on div "chevron_left Miscellaneous Property Secured Claims chevron_right" at bounding box center [90, 185] width 167 height 19
click at [37, 186] on span "Miscellaneous Property" at bounding box center [37, 185] width 50 height 5
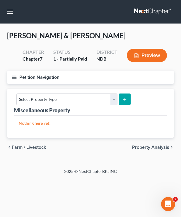
click at [17, 80] on button "Petition Navigation" at bounding box center [90, 77] width 167 height 14
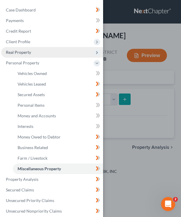
click at [55, 49] on span "Real Property" at bounding box center [52, 52] width 102 height 11
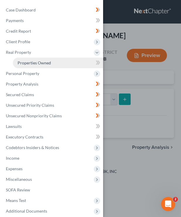
click at [56, 64] on link "Properties Owned" at bounding box center [58, 63] width 90 height 11
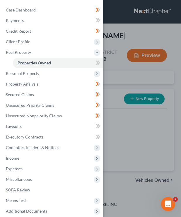
click at [140, 71] on div "Case Dashboard Payments Invoices Payments Payments Credit Report Client Profile" at bounding box center [90, 108] width 181 height 217
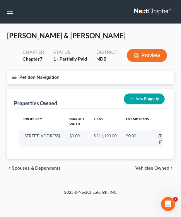
click at [159, 134] on icon "button" at bounding box center [161, 136] width 4 height 4
select select "29"
select select "2"
select select "1"
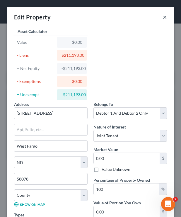
click at [165, 16] on button "×" at bounding box center [165, 17] width 4 height 7
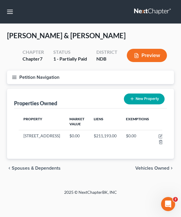
click at [17, 73] on button "Petition Navigation" at bounding box center [90, 77] width 167 height 14
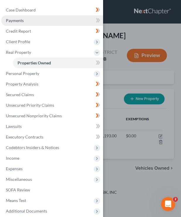
click at [48, 18] on link "Payments" at bounding box center [52, 20] width 102 height 11
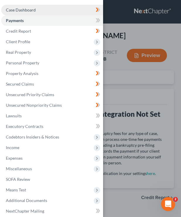
click at [47, 11] on link "Case Dashboard" at bounding box center [52, 10] width 102 height 11
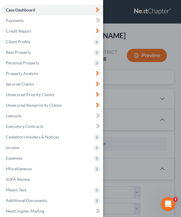
click at [122, 49] on div "Case Dashboard Payments Invoices Payments Payments Credit Report Client Profile" at bounding box center [90, 108] width 181 height 217
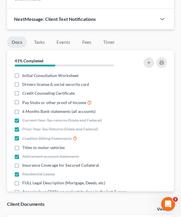
scroll to position [598, 0]
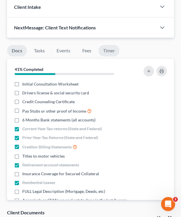
click at [108, 46] on link "Timer" at bounding box center [109, 50] width 21 height 11
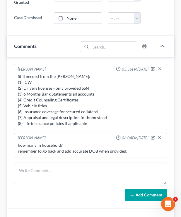
scroll to position [369, 0]
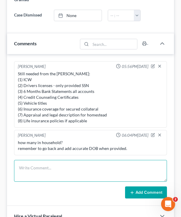
click at [80, 162] on textarea at bounding box center [90, 171] width 153 height 22
type textarea "m"
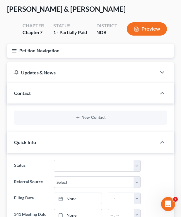
scroll to position [13, 0]
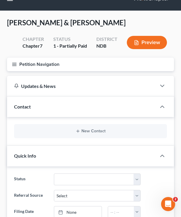
click at [18, 61] on button "Petition Navigation" at bounding box center [90, 65] width 167 height 14
